Goal: Navigation & Orientation: Find specific page/section

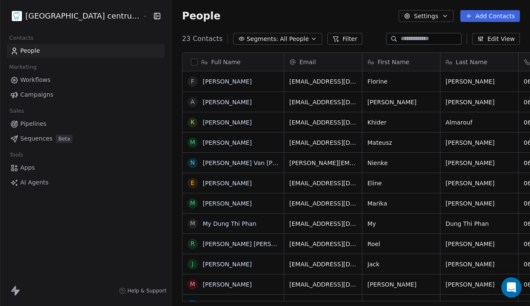
scroll to position [269, 388]
click at [70, 14] on html "Tandheelkundig centrum Sassembourg Contacts People Marketing Workflows Campaign…" at bounding box center [265, 153] width 530 height 306
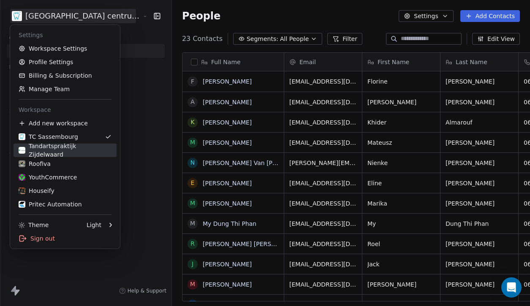
click at [76, 151] on div "Tandartspraktijk Zijdelwaard" at bounding box center [65, 150] width 93 height 17
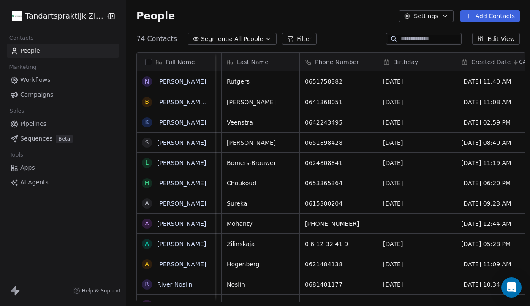
scroll to position [0, 345]
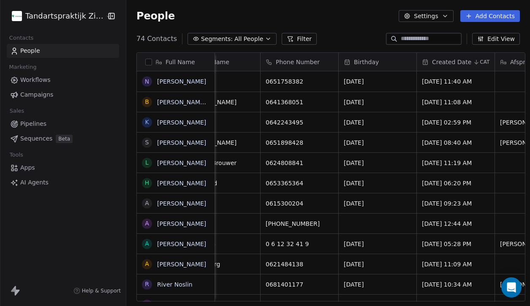
click at [77, 10] on html "Tandartspraktijk Zijdelwaard Contacts People Marketing Workflows Campaigns Sale…" at bounding box center [265, 153] width 530 height 306
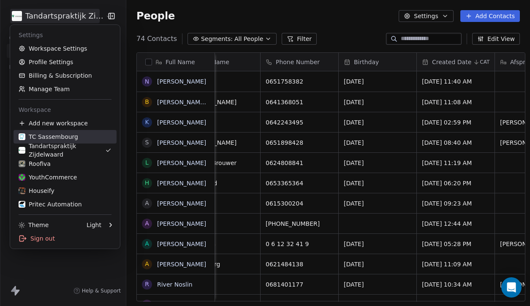
click at [76, 137] on div "TC Sassembourg" at bounding box center [65, 137] width 93 height 8
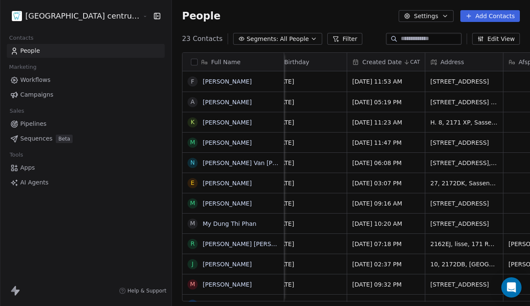
scroll to position [0, 337]
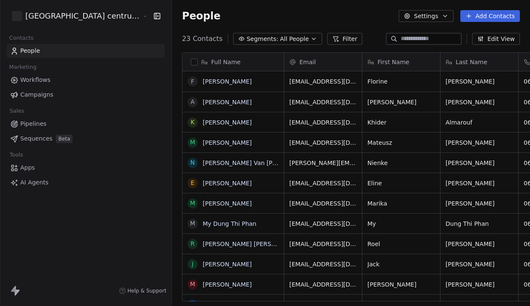
scroll to position [269, 388]
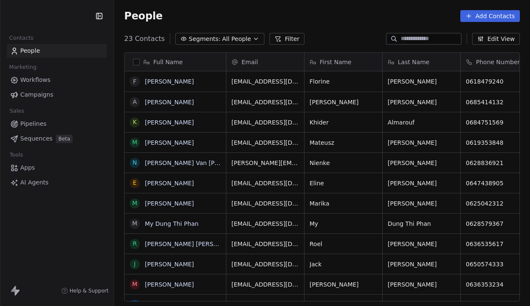
scroll to position [0, 0]
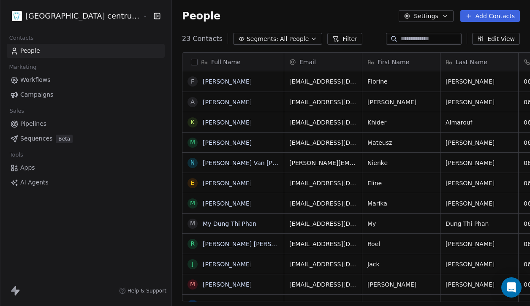
click at [68, 11] on html "Tandheelkundig centrum Sassembourg Contacts People Marketing Workflows Campaign…" at bounding box center [265, 153] width 530 height 306
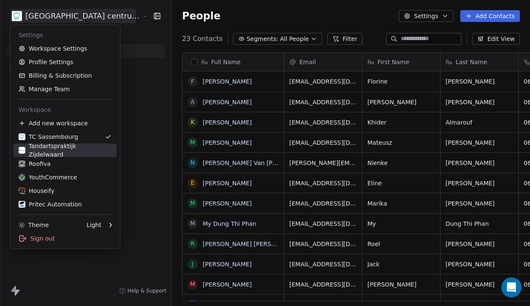
click at [76, 150] on div "Tandartspraktijk Zijdelwaard" at bounding box center [65, 150] width 93 height 17
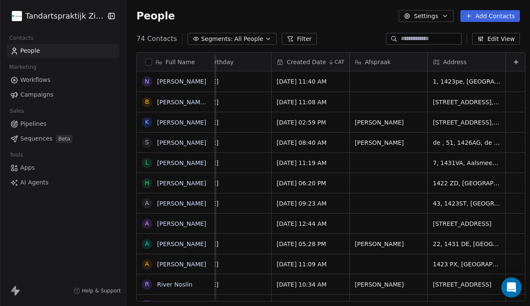
scroll to position [0, 492]
click at [72, 16] on html "Tandartspraktijk Zijdelwaard Contacts People Marketing Workflows Campaigns Sale…" at bounding box center [265, 153] width 530 height 306
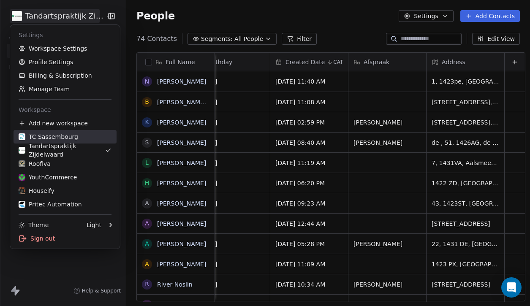
click at [78, 139] on div "TC Sassembourg" at bounding box center [65, 137] width 93 height 8
